Goal: Task Accomplishment & Management: Manage account settings

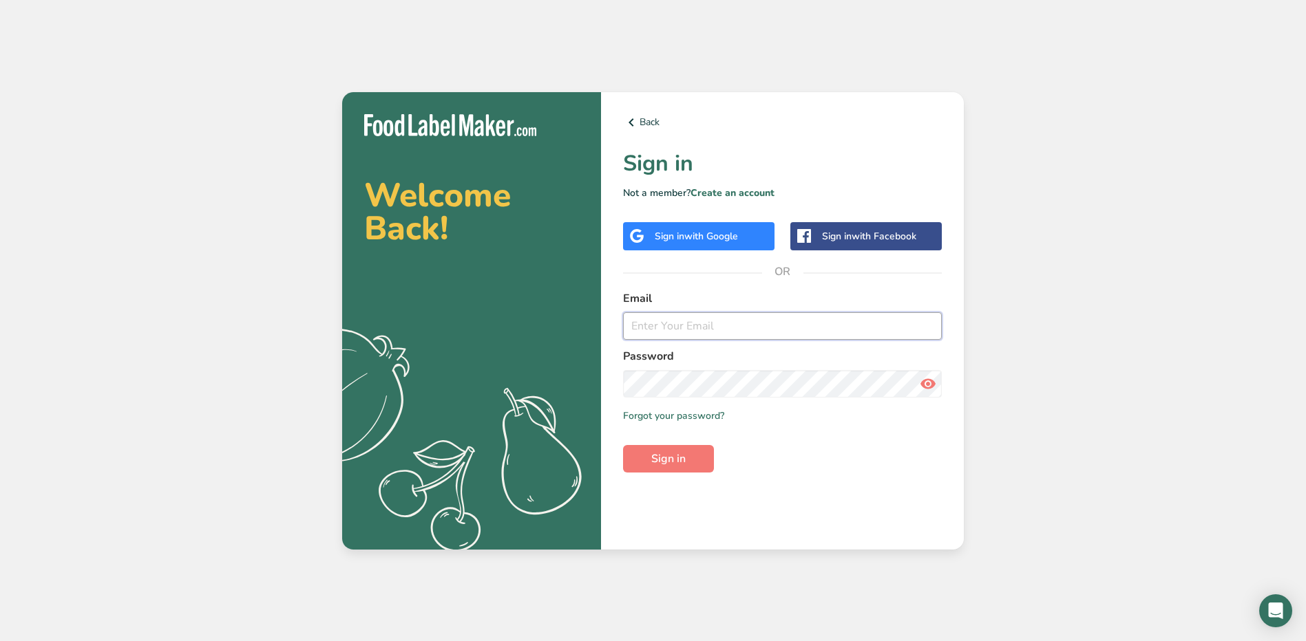
type input "[EMAIL_ADDRESS][DOMAIN_NAME]"
click at [740, 330] on input "[EMAIL_ADDRESS][DOMAIN_NAME]" at bounding box center [782, 326] width 319 height 28
click at [928, 388] on icon at bounding box center [928, 384] width 17 height 25
click at [687, 455] on button "Sign in" at bounding box center [668, 459] width 91 height 28
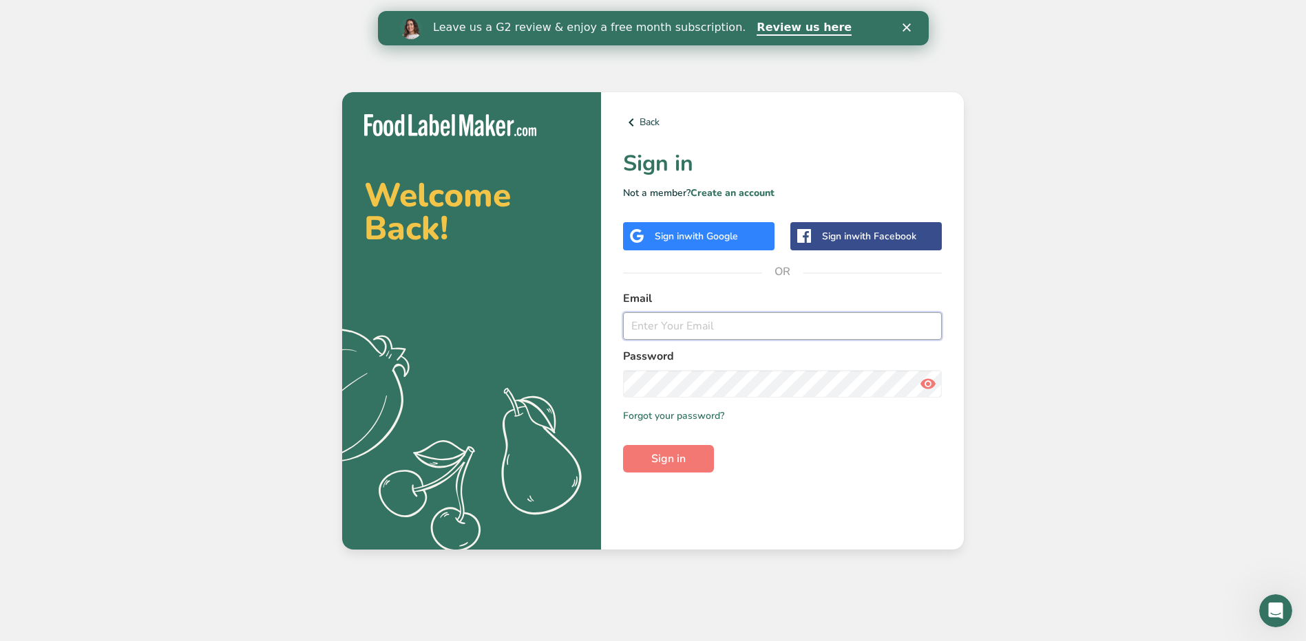
type input "[EMAIL_ADDRESS][DOMAIN_NAME]"
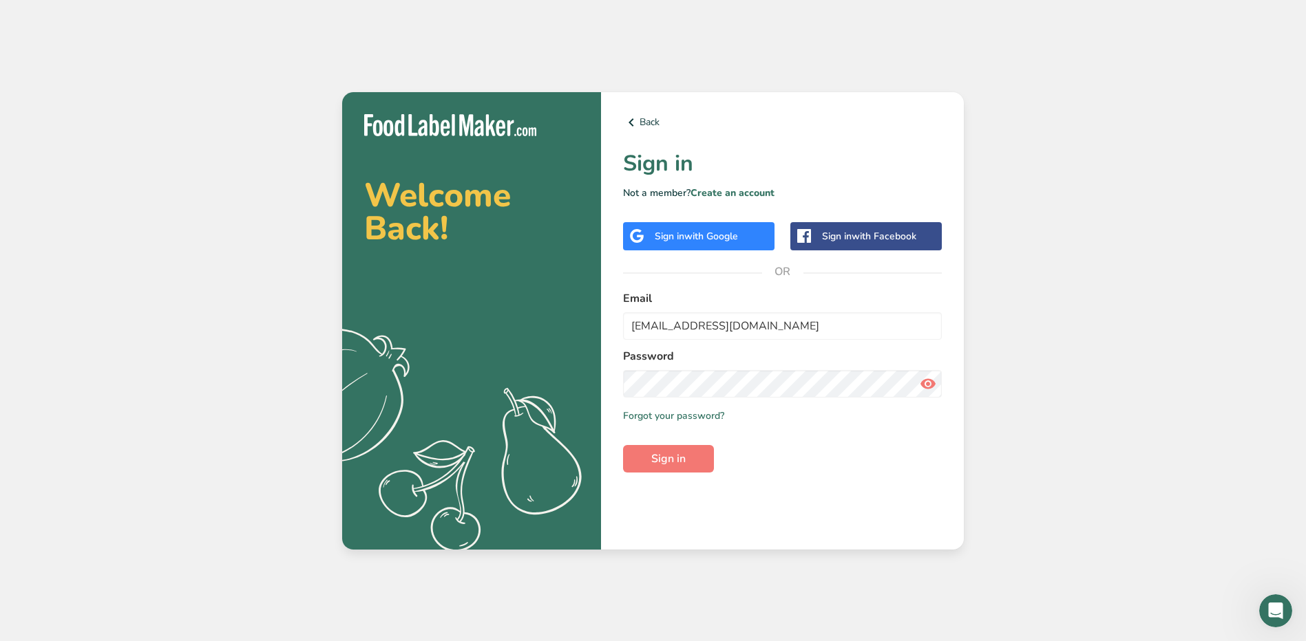
click at [928, 388] on icon at bounding box center [928, 384] width 17 height 25
click at [785, 332] on input "[EMAIL_ADDRESS][DOMAIN_NAME]" at bounding box center [782, 326] width 319 height 28
click at [890, 460] on form "Email [EMAIL_ADDRESS][DOMAIN_NAME] Password Remember me Forgot your password? S…" at bounding box center [782, 381] width 319 height 182
